Goal: Contribute content: Add original content to the website for others to see

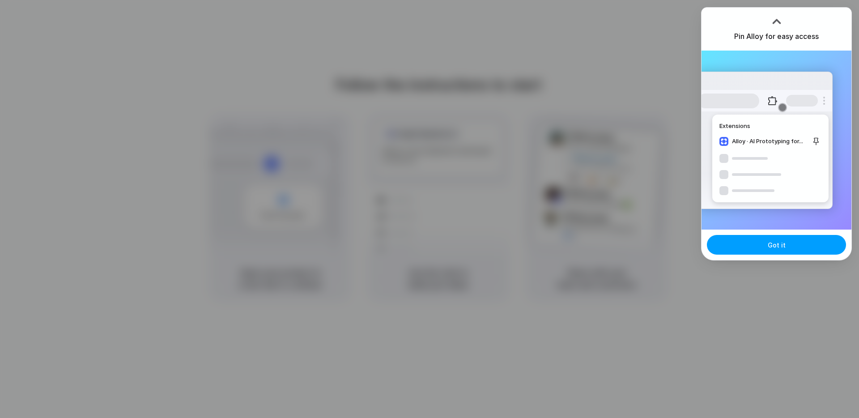
click at [766, 249] on button "Got it" at bounding box center [776, 245] width 139 height 20
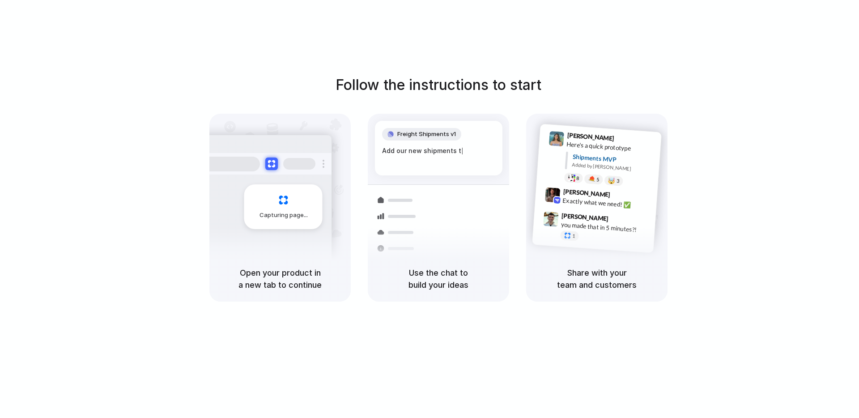
click at [728, 76] on div "Follow the instructions to start Capturing page Open your product in a new tab …" at bounding box center [438, 187] width 859 height 227
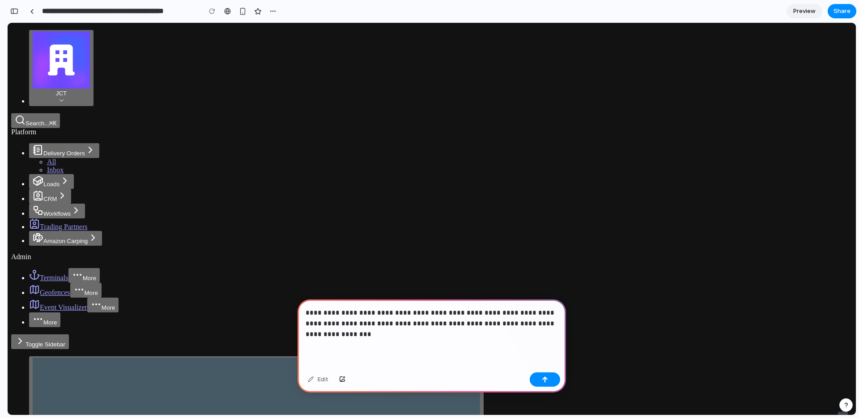
click at [493, 313] on p "**********" at bounding box center [431, 323] width 252 height 32
click at [547, 381] on div "button" at bounding box center [545, 379] width 6 height 6
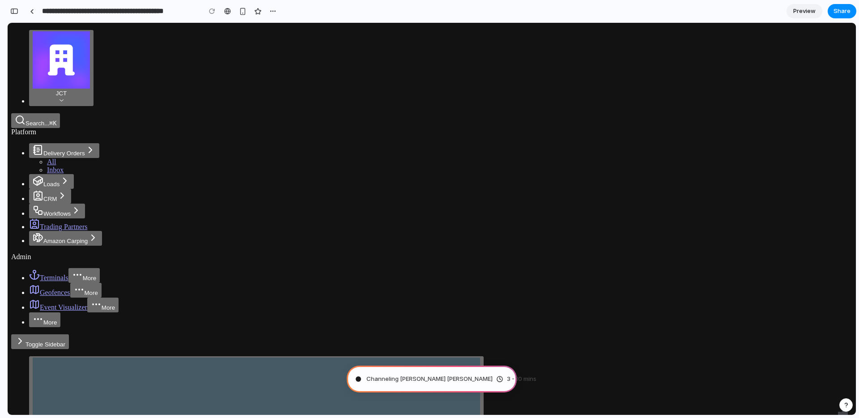
type input "**********"
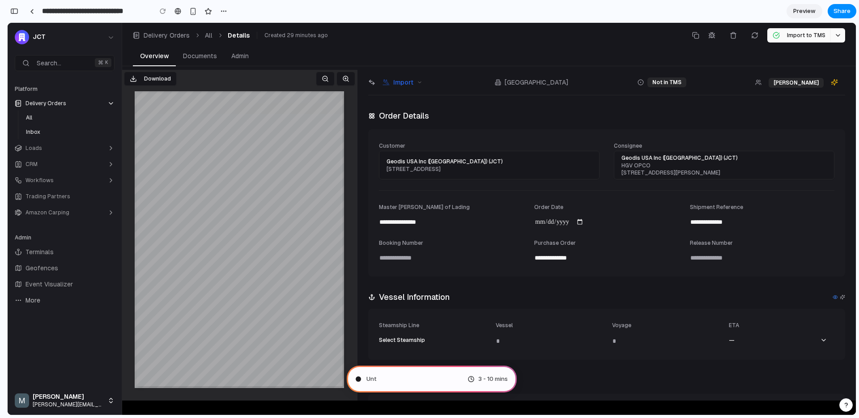
scroll to position [377, 0]
click at [361, 39] on div "Delivery Orders All Details Created 29 minutes ago" at bounding box center [412, 35] width 559 height 9
click at [424, 381] on span "Translating human wishes ." at bounding box center [403, 378] width 75 height 9
click at [803, 13] on span "Preview" at bounding box center [804, 11] width 22 height 9
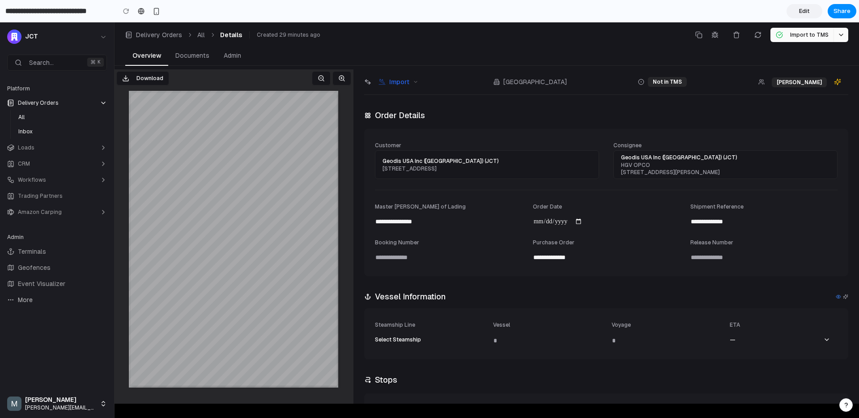
click at [803, 13] on span "Edit" at bounding box center [804, 11] width 11 height 9
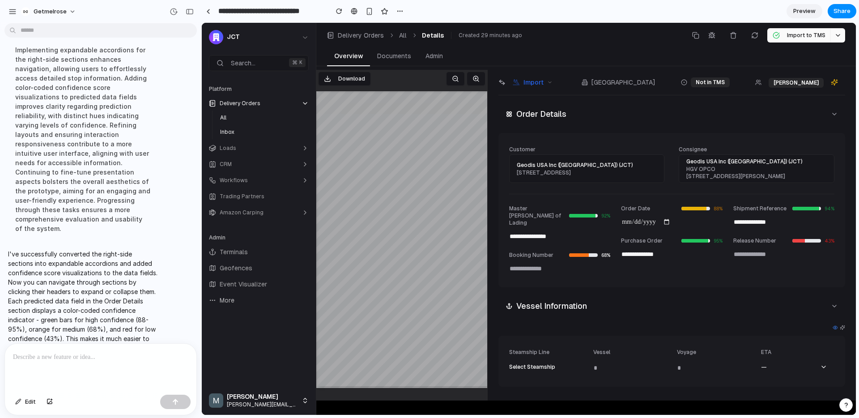
scroll to position [56, 0]
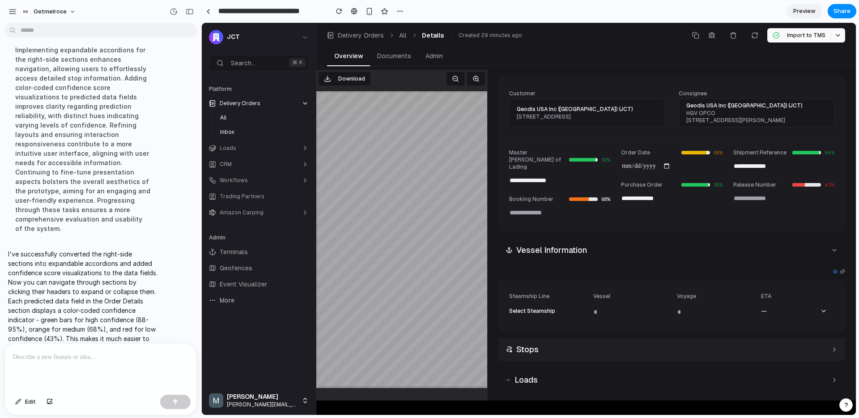
click at [524, 343] on h2 "Stops" at bounding box center [527, 349] width 22 height 13
click at [527, 373] on h2 "Loads" at bounding box center [525, 379] width 23 height 13
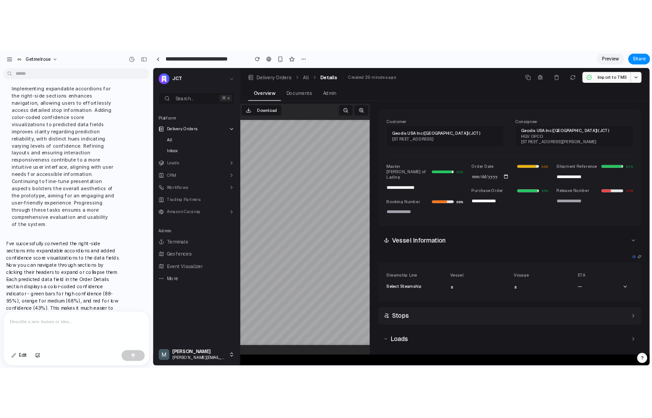
scroll to position [0, 0]
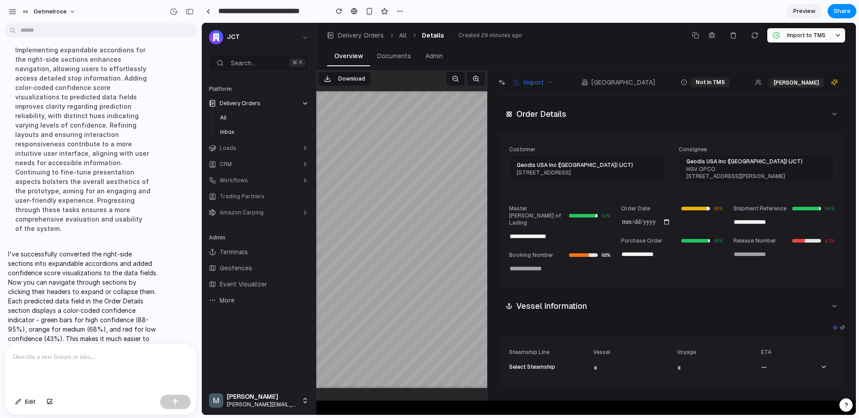
click at [24, 358] on p at bounding box center [100, 357] width 175 height 11
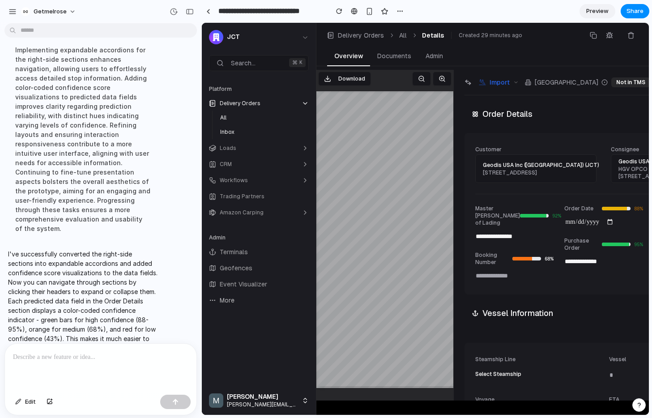
click at [47, 367] on div at bounding box center [100, 366] width 191 height 47
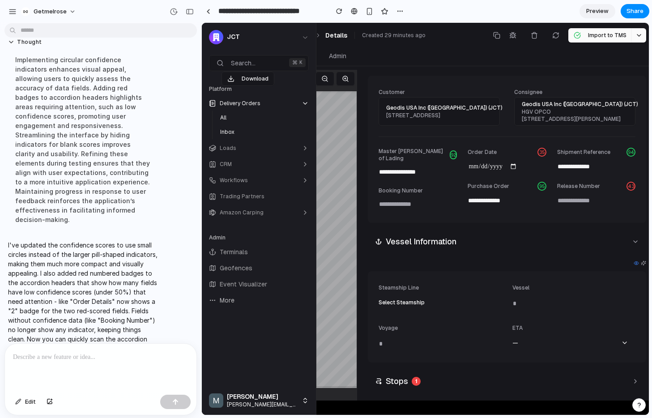
scroll to position [100, 0]
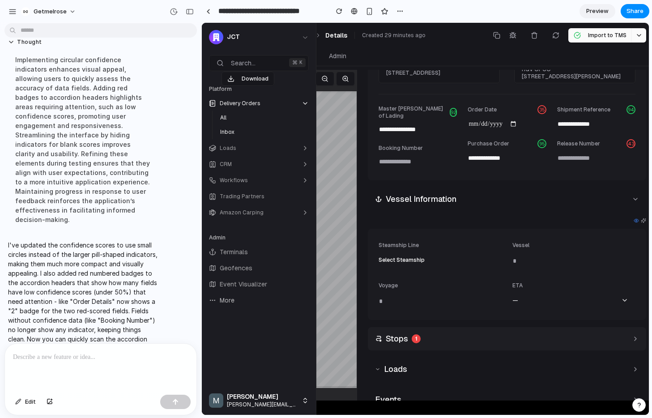
click at [443, 335] on div "Stops 1" at bounding box center [507, 338] width 278 height 23
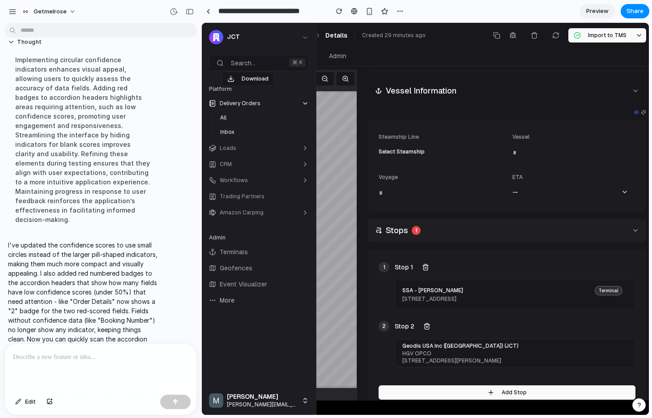
scroll to position [268, 0]
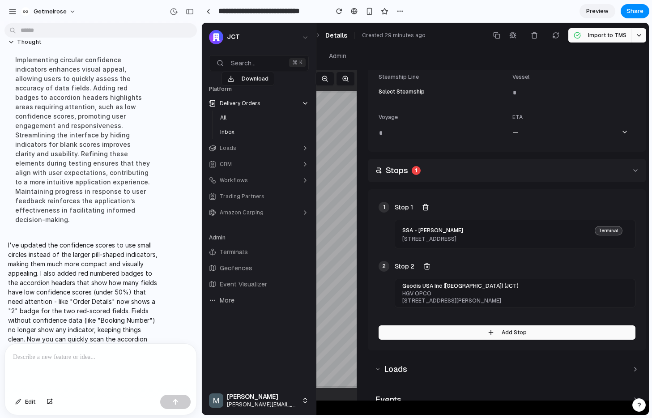
click at [424, 165] on div "Stops 1" at bounding box center [507, 170] width 278 height 23
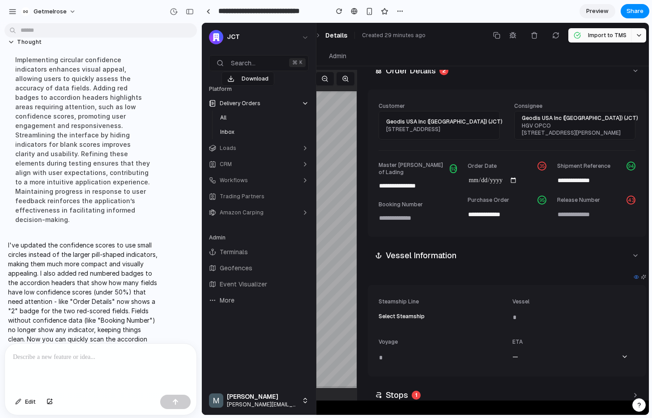
scroll to position [0, 0]
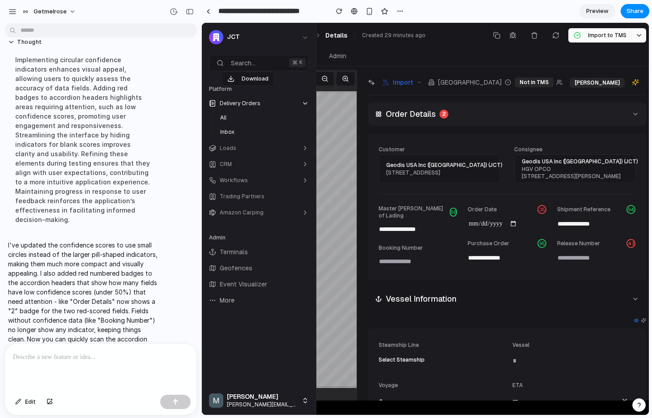
click at [466, 109] on div "Order Details 2" at bounding box center [507, 113] width 278 height 23
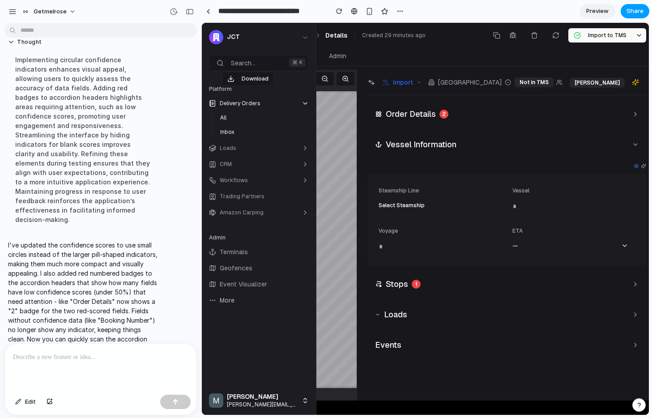
click at [632, 12] on span "Share" at bounding box center [634, 11] width 17 height 9
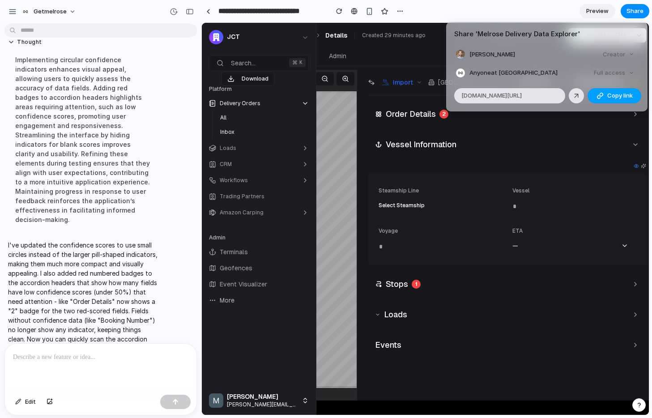
click at [611, 96] on span "Copy link" at bounding box center [619, 95] width 25 height 9
click at [207, 10] on div "Share ' Melrose Delivery Data Explorer ' [PERSON_NAME] Creator Anyone at Getmel…" at bounding box center [326, 209] width 652 height 418
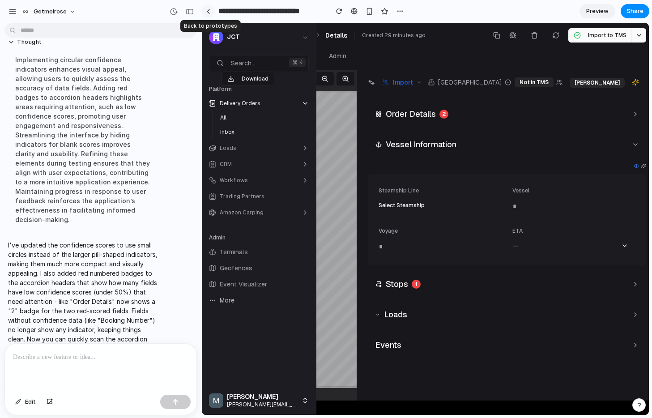
click at [208, 12] on div at bounding box center [208, 11] width 4 height 5
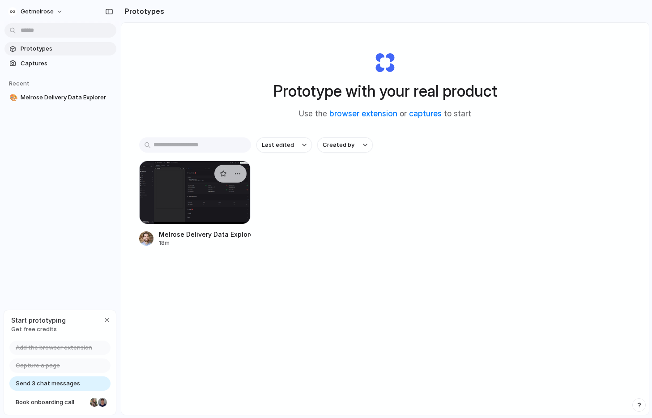
click at [203, 196] on div at bounding box center [195, 193] width 112 height 64
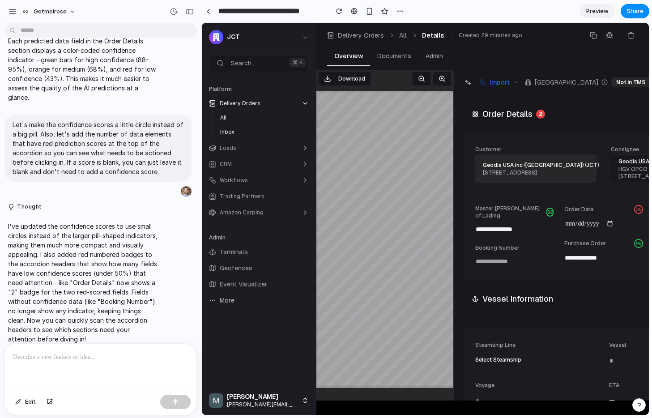
scroll to position [1, 0]
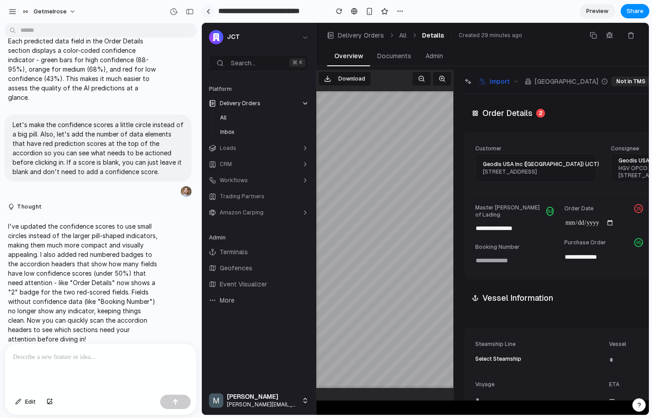
click at [209, 9] on div at bounding box center [208, 11] width 4 height 5
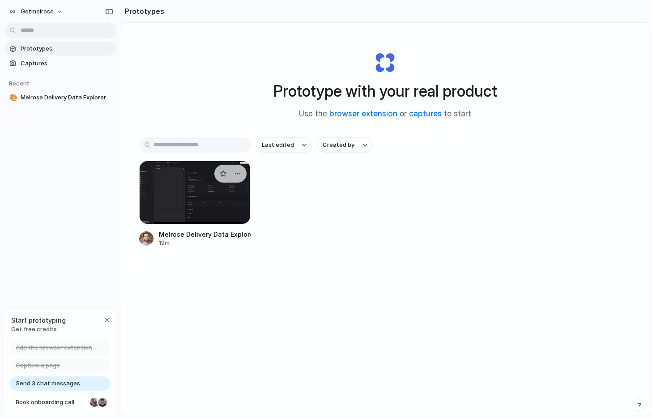
click at [189, 176] on div at bounding box center [195, 193] width 112 height 64
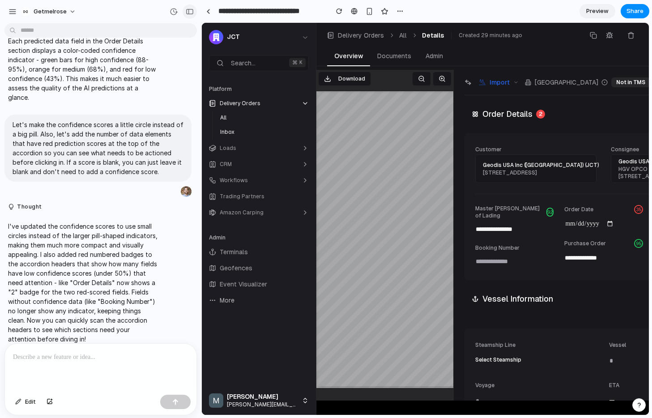
click at [191, 12] on div "button" at bounding box center [190, 11] width 8 height 6
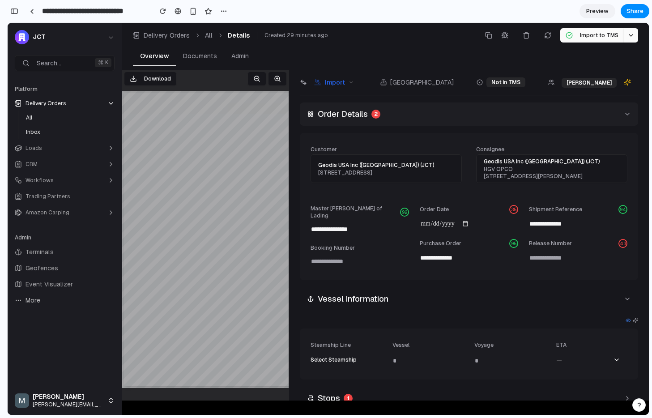
click at [451, 116] on div "Order Details 2" at bounding box center [469, 113] width 338 height 23
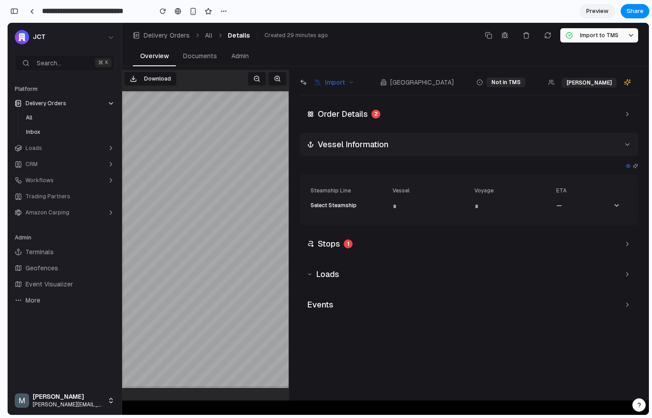
click at [360, 147] on h2 "Vessel Information" at bounding box center [353, 144] width 71 height 13
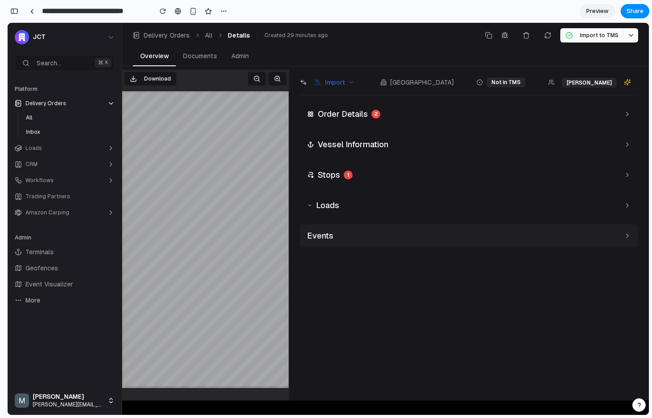
click at [345, 233] on div "Events" at bounding box center [469, 235] width 338 height 23
click at [345, 209] on div "Loads" at bounding box center [469, 205] width 338 height 23
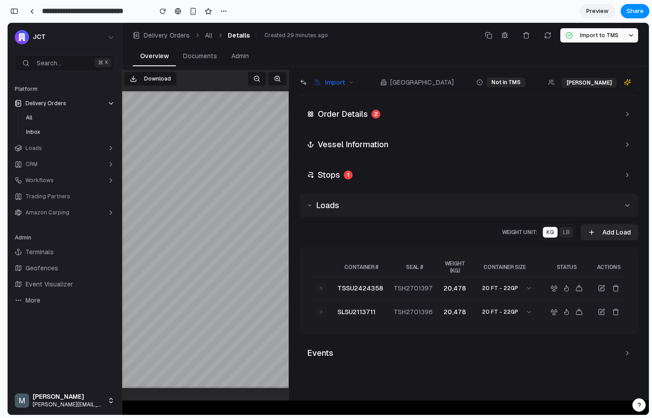
click at [345, 209] on div "Loads" at bounding box center [469, 205] width 338 height 23
